Goal: Information Seeking & Learning: Understand process/instructions

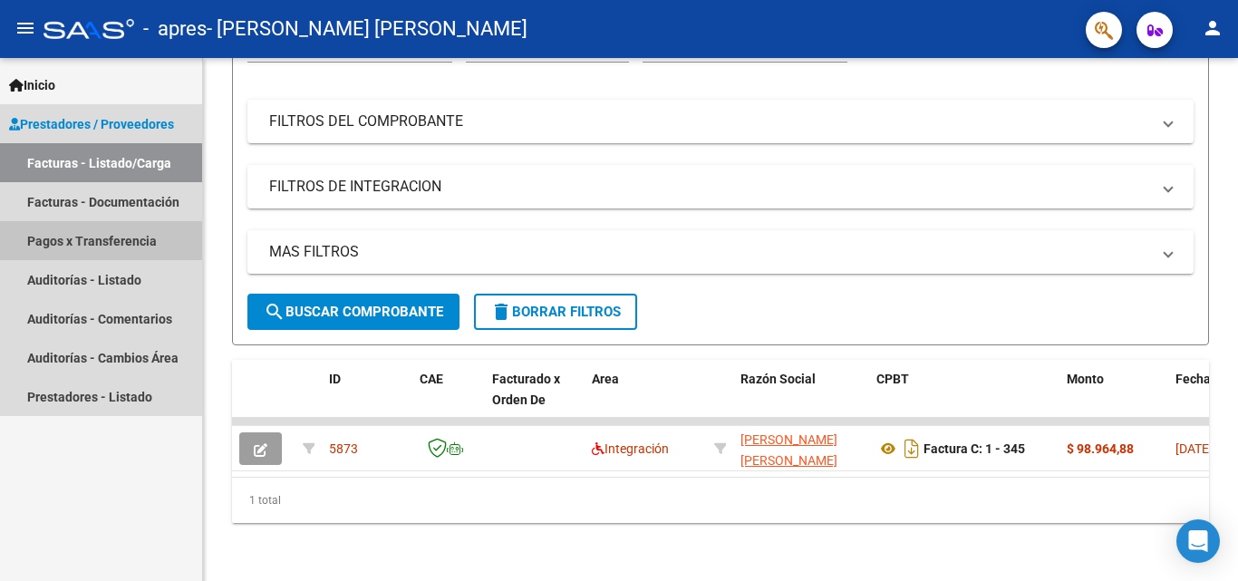
click at [125, 231] on link "Pagos x Transferencia" at bounding box center [101, 240] width 202 height 39
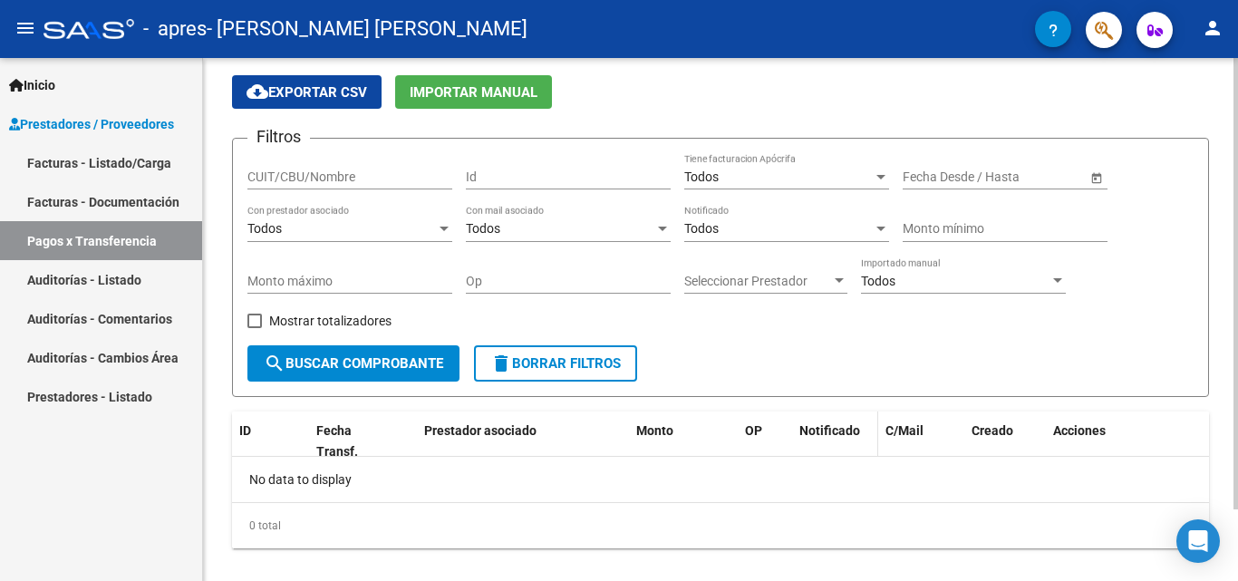
scroll to position [83, 0]
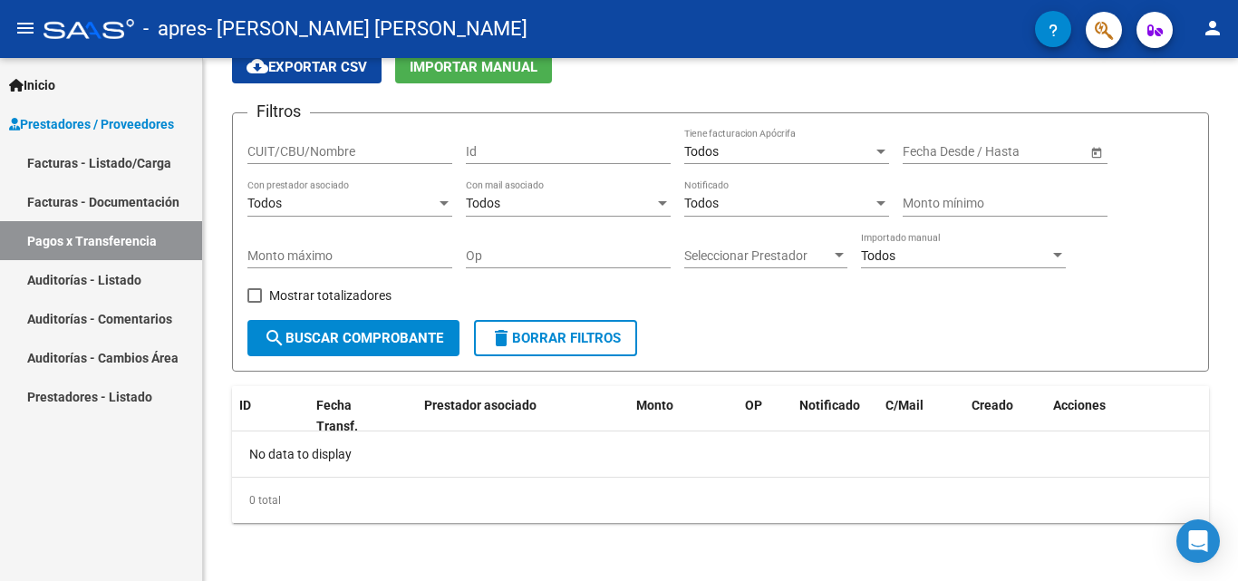
click at [122, 395] on link "Prestadores - Listado" at bounding box center [101, 396] width 202 height 39
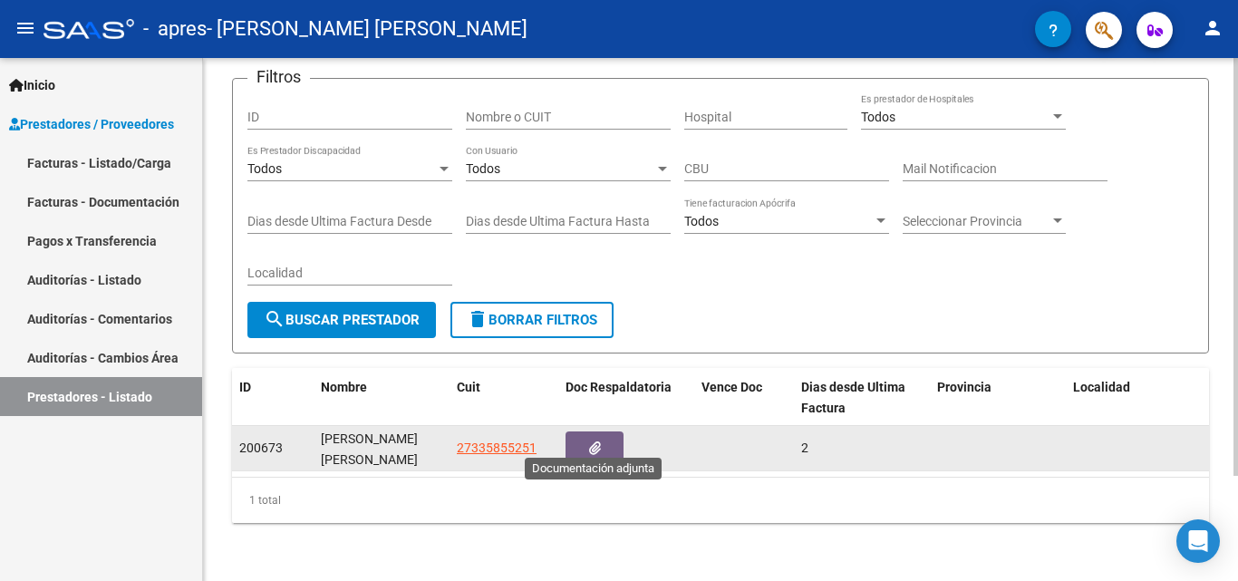
click at [606, 441] on button "button" at bounding box center [594, 448] width 58 height 34
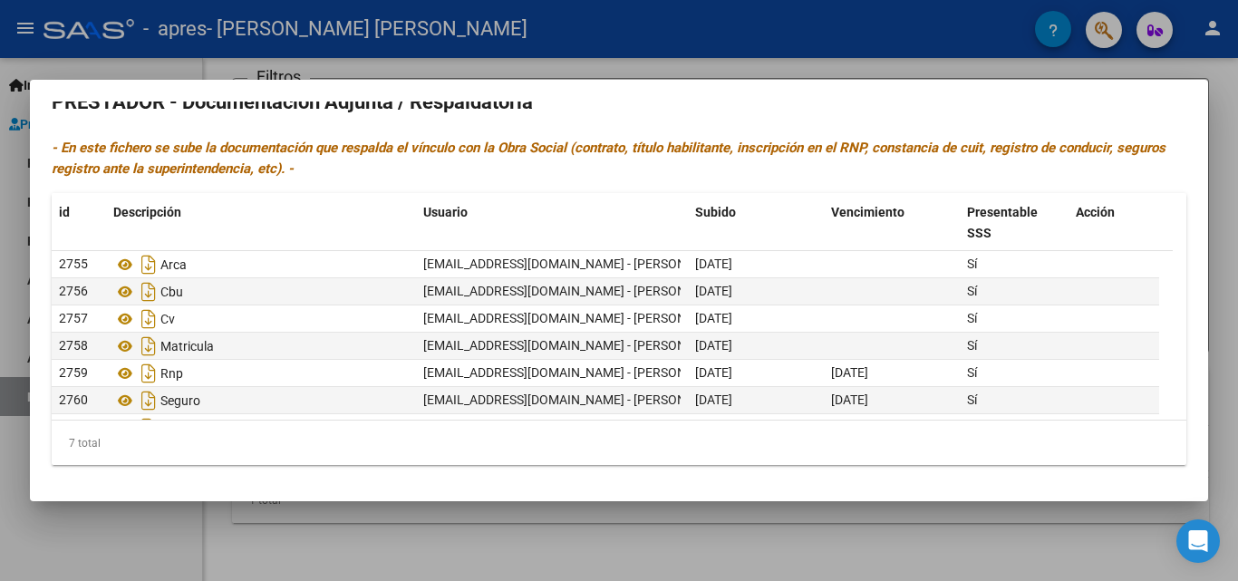
click at [111, 537] on div at bounding box center [619, 290] width 1238 height 581
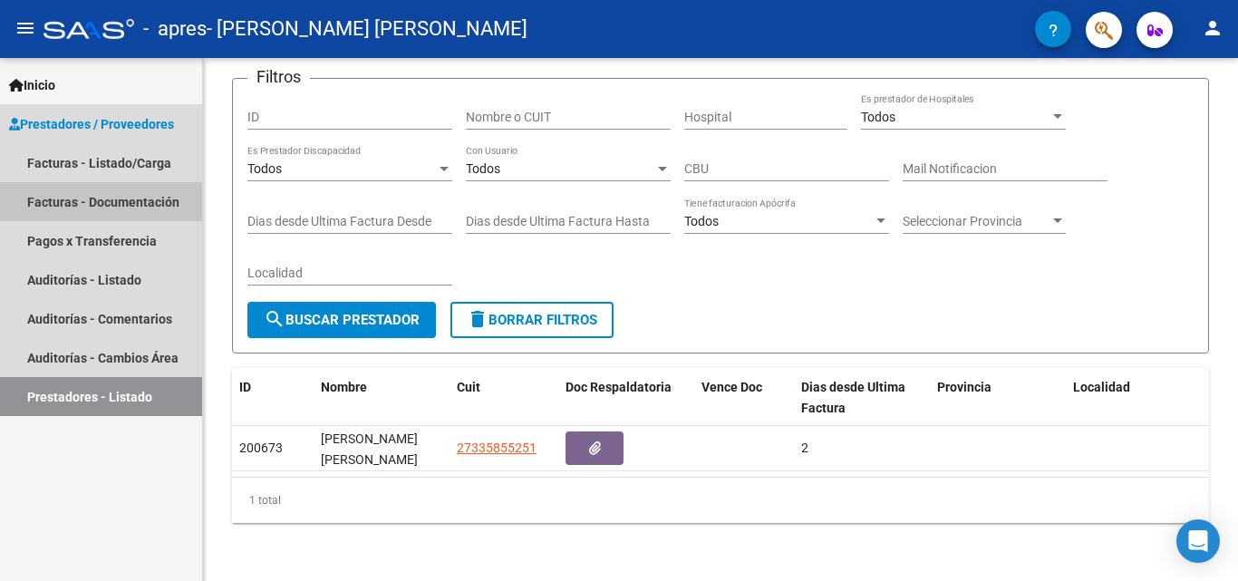
click at [128, 188] on link "Facturas - Documentación" at bounding box center [101, 201] width 202 height 39
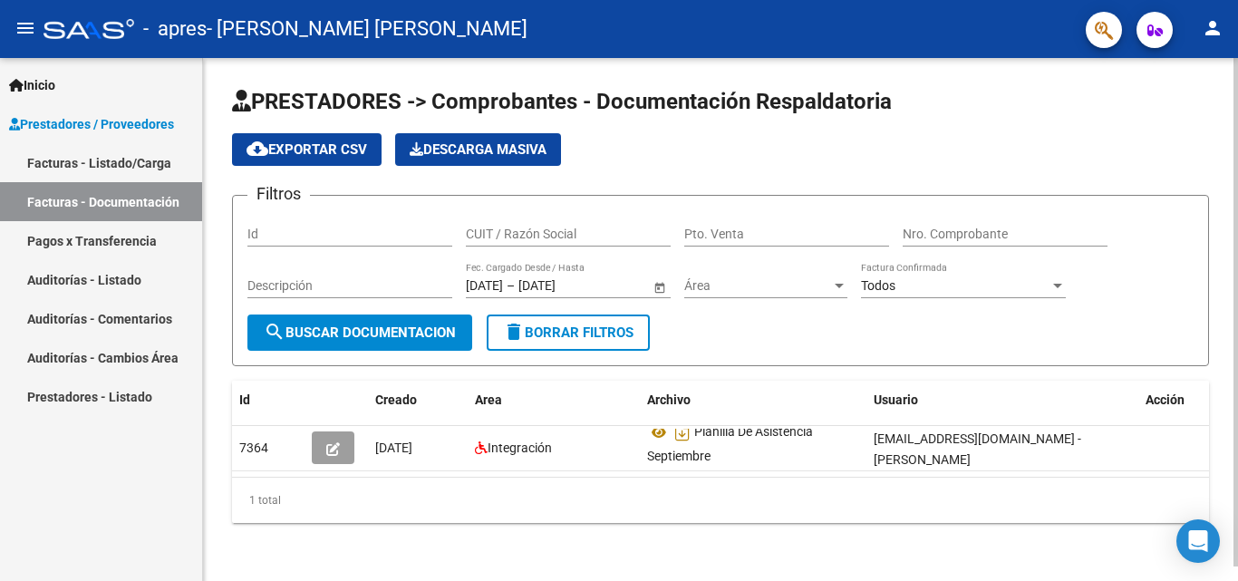
scroll to position [0, 20]
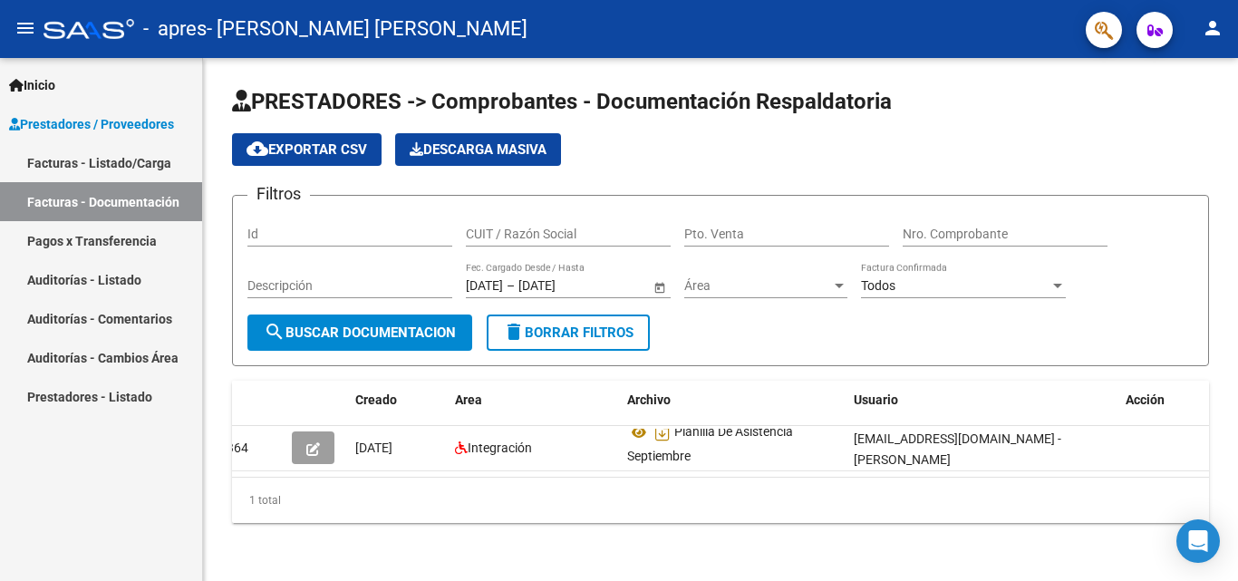
click at [153, 161] on link "Facturas - Listado/Carga" at bounding box center [101, 162] width 202 height 39
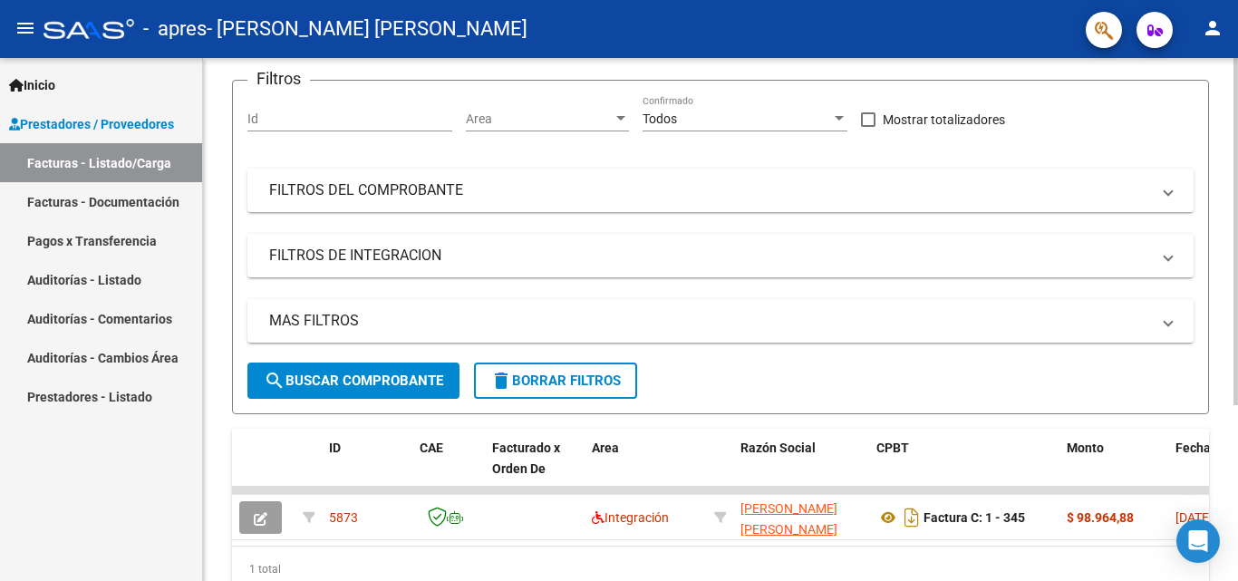
scroll to position [265, 0]
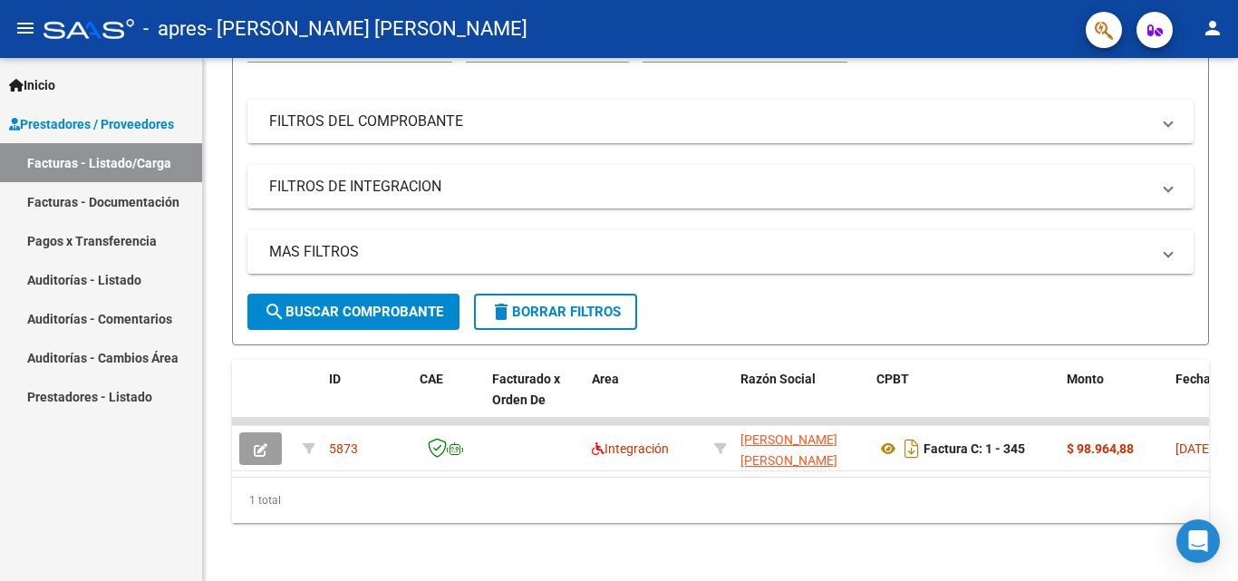
click at [1217, 15] on button "person" at bounding box center [1212, 29] width 36 height 36
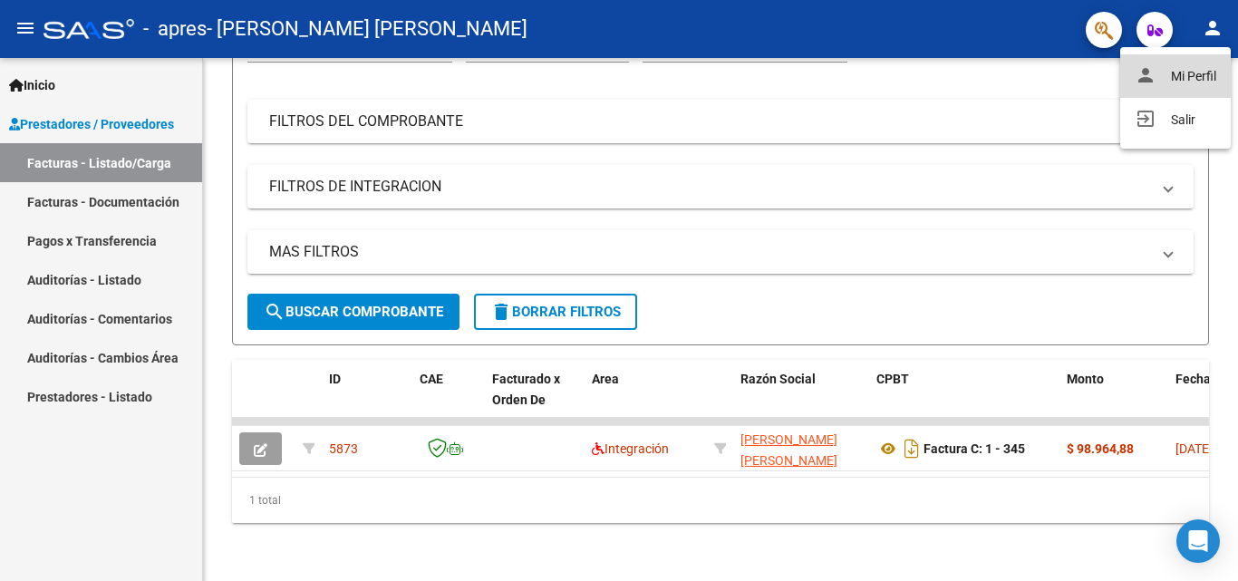
click at [1183, 78] on button "person Mi Perfil" at bounding box center [1175, 75] width 111 height 43
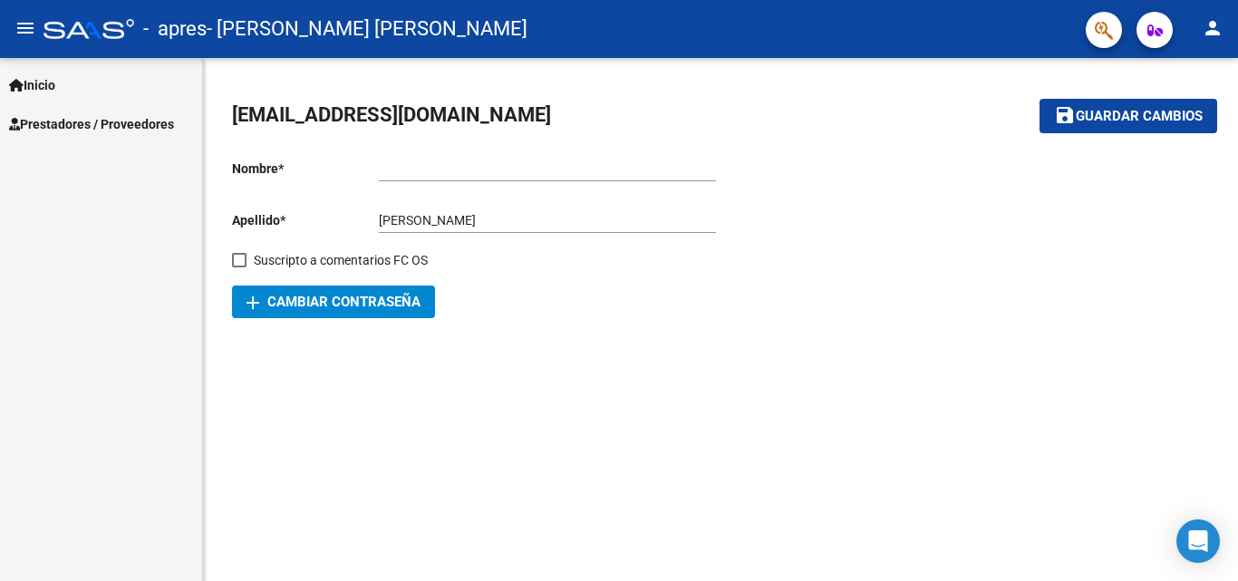
click at [1155, 37] on icon "button" at bounding box center [1154, 31] width 15 height 14
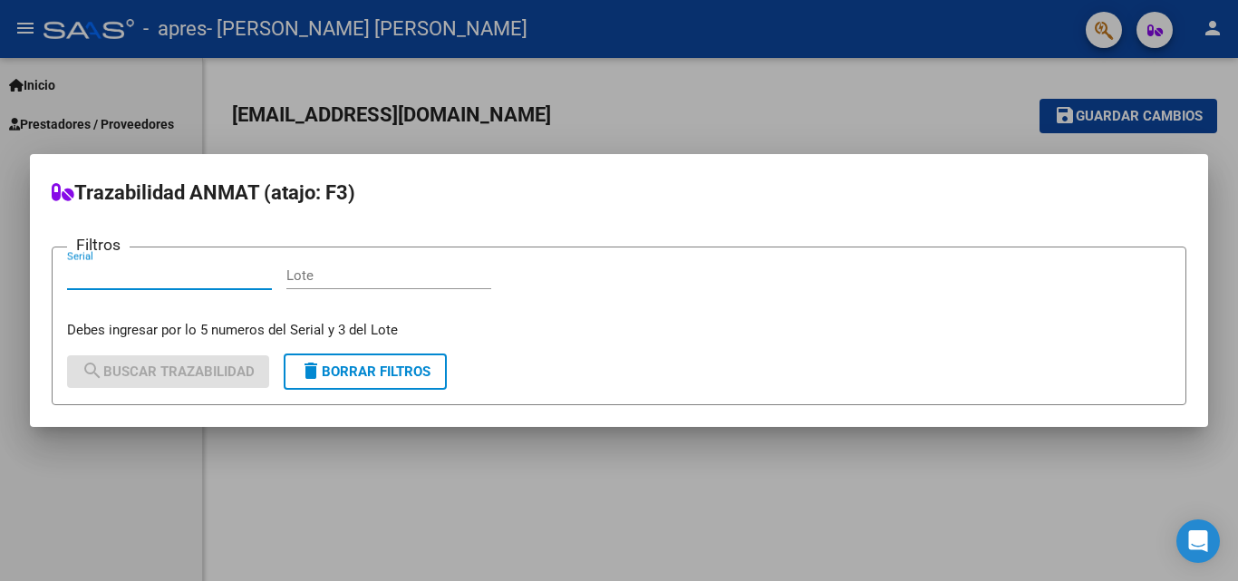
click at [711, 100] on div at bounding box center [619, 290] width 1238 height 581
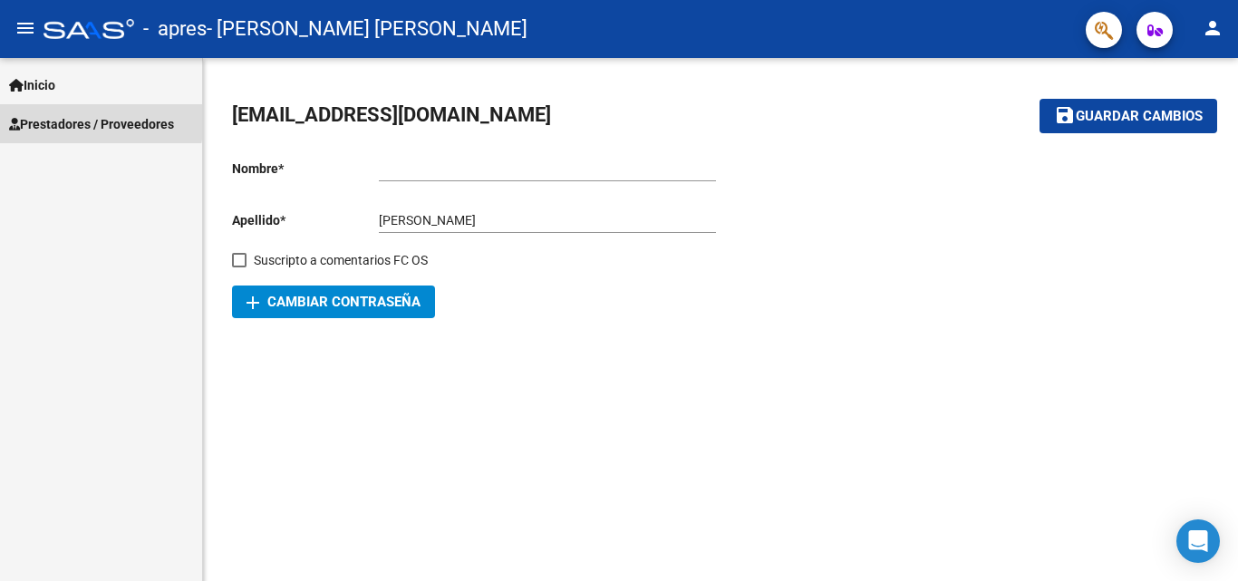
click at [60, 118] on span "Prestadores / Proveedores" at bounding box center [91, 124] width 165 height 20
click at [16, 24] on mat-icon "menu" at bounding box center [25, 28] width 22 height 22
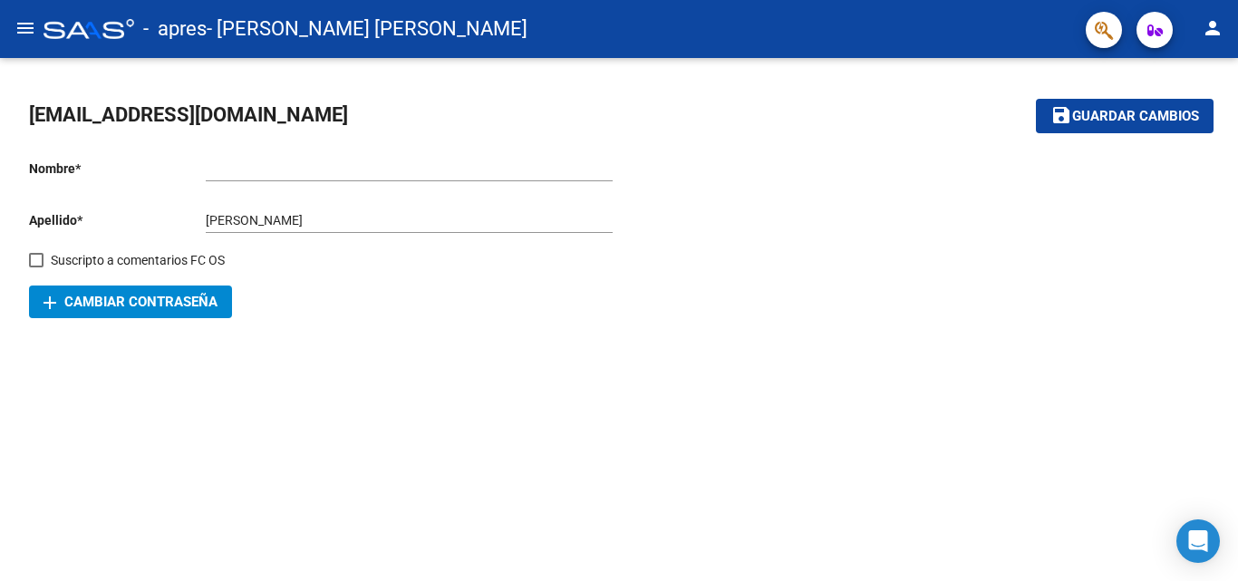
click at [32, 30] on mat-icon "menu" at bounding box center [25, 28] width 22 height 22
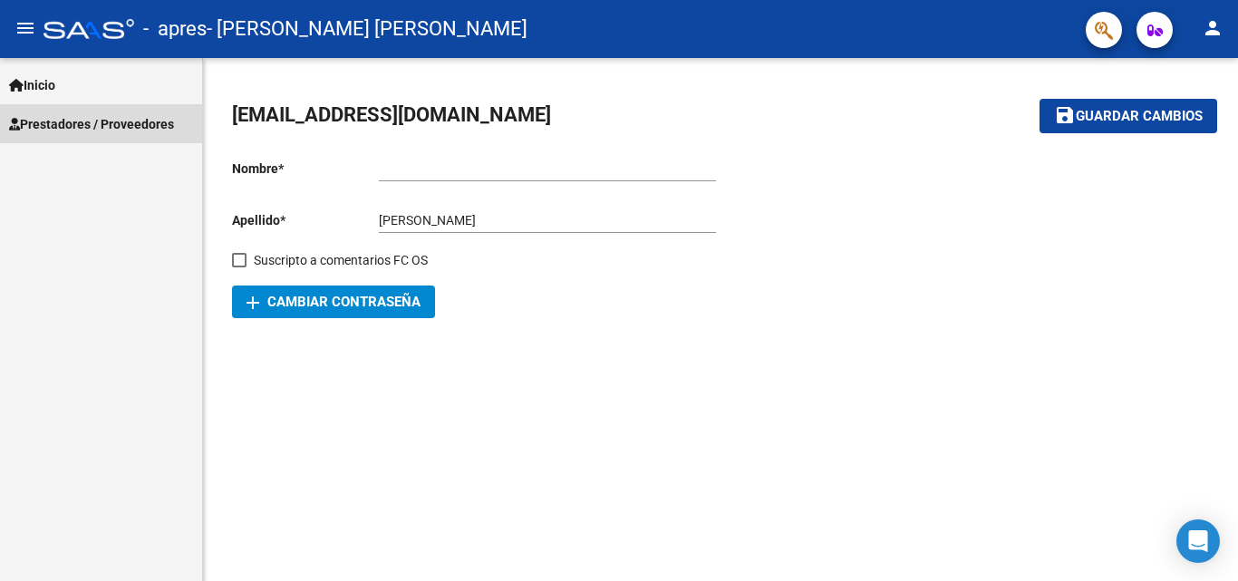
click at [62, 127] on span "Prestadores / Proveedores" at bounding box center [91, 124] width 165 height 20
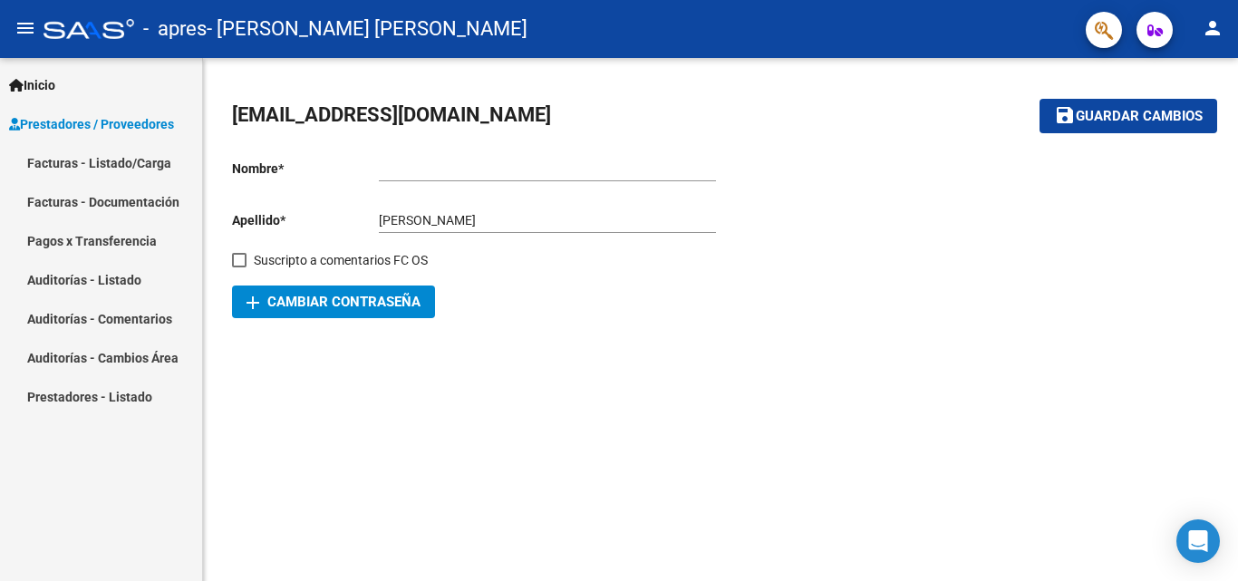
click at [31, 85] on span "Inicio" at bounding box center [32, 85] width 46 height 20
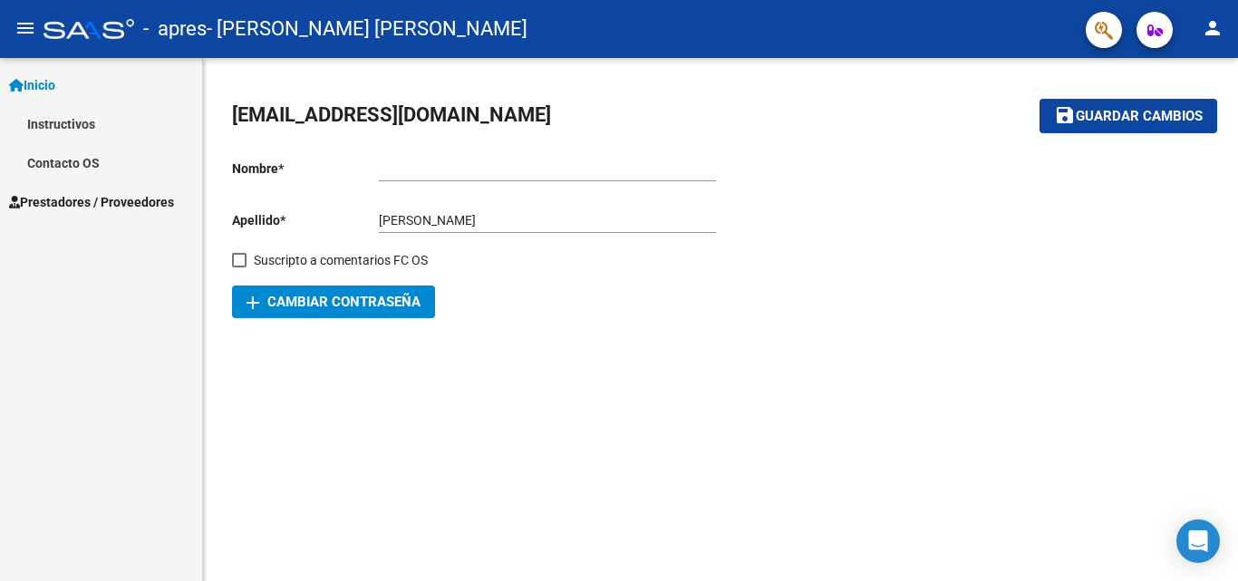
click at [85, 121] on link "Instructivos" at bounding box center [101, 123] width 202 height 39
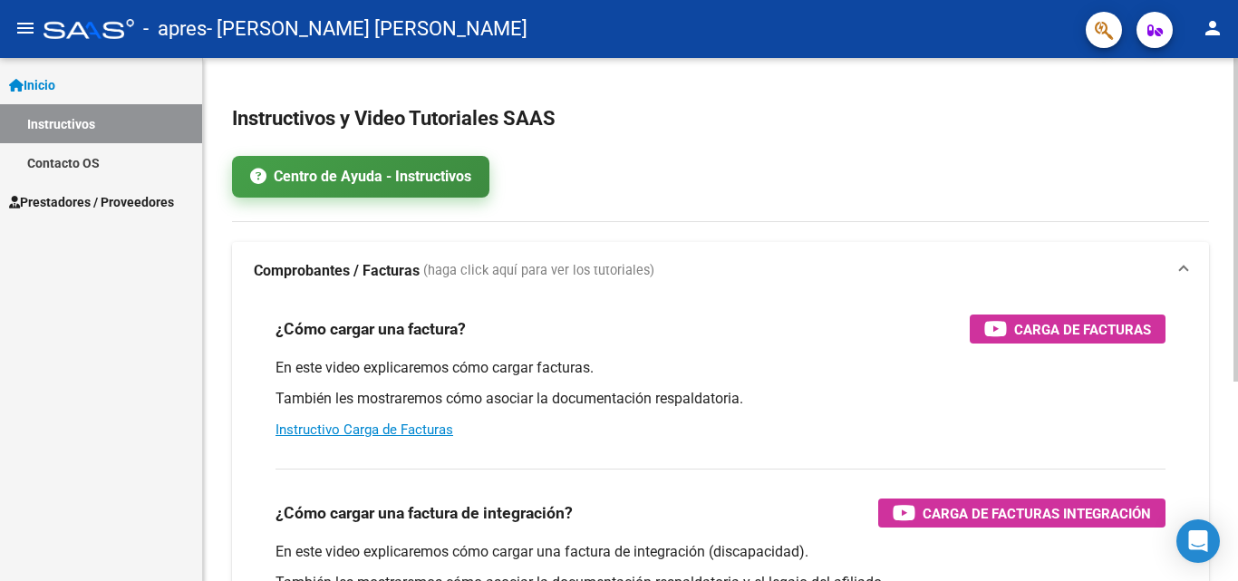
click at [352, 182] on link "Centro de Ayuda - Instructivos" at bounding box center [360, 177] width 257 height 42
